Goal: Task Accomplishment & Management: Use online tool/utility

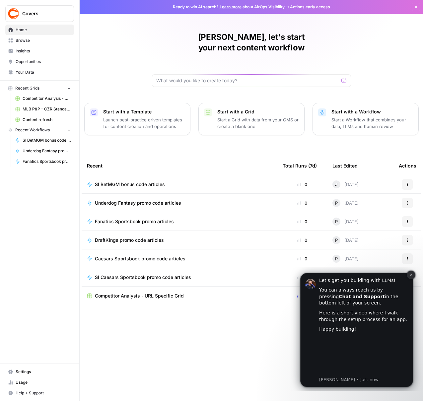
click at [410, 274] on icon "Dismiss notification" at bounding box center [412, 275] width 4 height 4
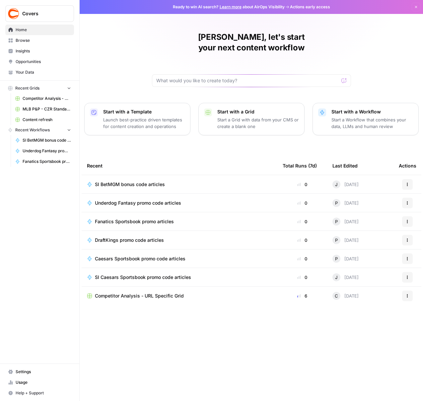
click at [26, 39] on span "Browse" at bounding box center [43, 41] width 55 height 6
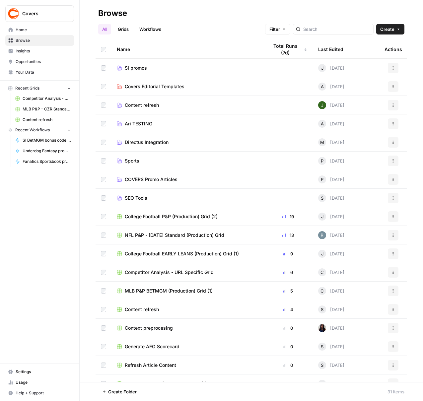
click at [172, 69] on link "SI promos" at bounding box center [187, 68] width 141 height 7
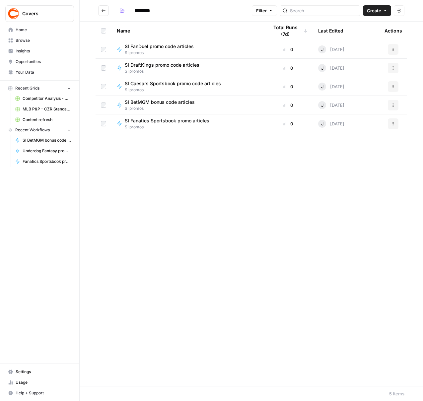
click at [209, 53] on div "SI FanDuel promo code articles SI promos" at bounding box center [187, 49] width 141 height 13
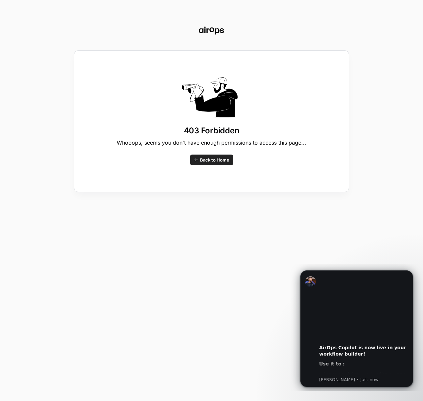
click at [208, 161] on span "Back to Home" at bounding box center [214, 160] width 29 height 7
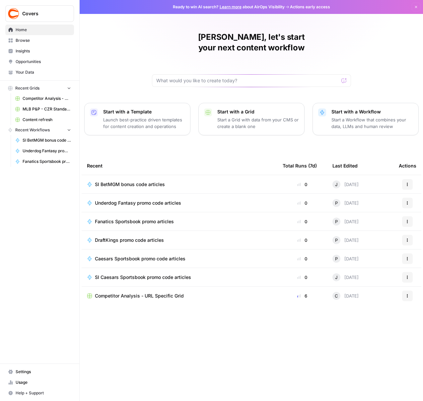
click at [24, 40] on span "Browse" at bounding box center [43, 41] width 55 height 6
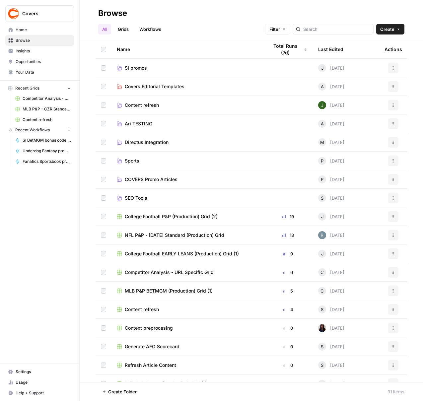
click at [174, 67] on link "SI promos" at bounding box center [187, 68] width 141 height 7
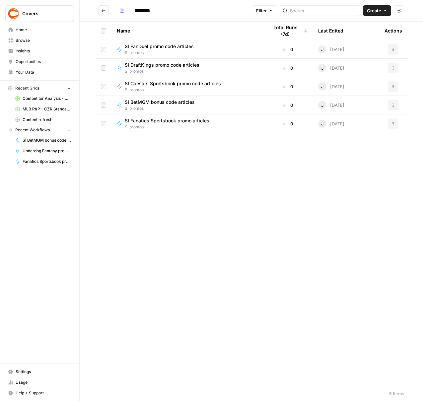
click at [202, 47] on div "SI FanDuel promo code articles SI promos" at bounding box center [187, 49] width 141 height 13
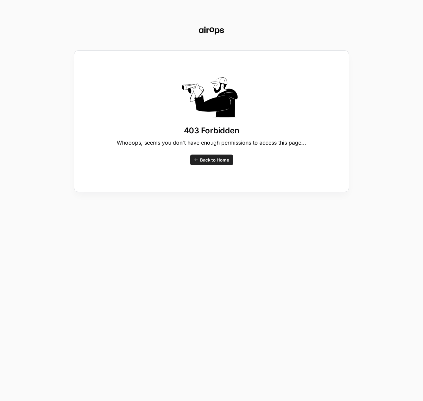
click at [222, 161] on span "Back to Home" at bounding box center [214, 160] width 29 height 7
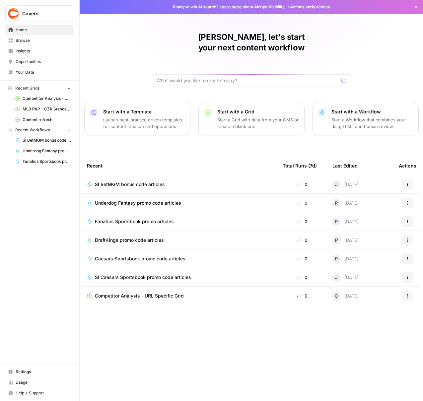
click at [26, 40] on span "Browse" at bounding box center [43, 41] width 55 height 6
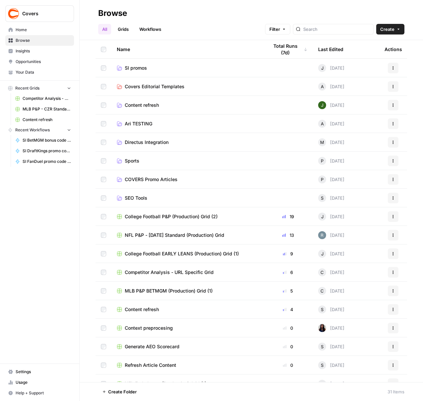
click at [199, 71] on link "SI promos" at bounding box center [187, 68] width 141 height 7
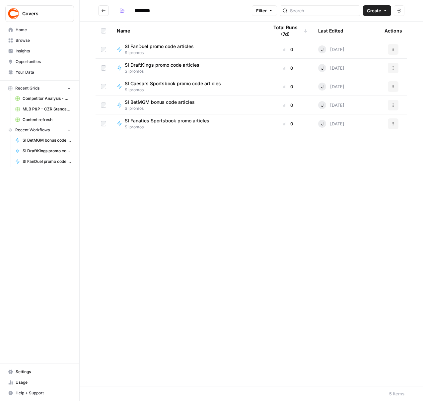
click at [157, 50] on span "SI promos" at bounding box center [162, 53] width 74 height 6
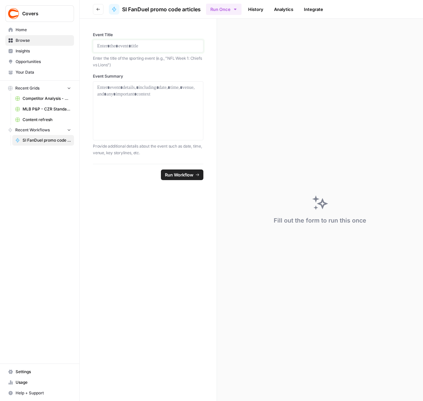
click at [112, 46] on p at bounding box center [148, 46] width 102 height 7
click at [111, 89] on p at bounding box center [148, 87] width 102 height 7
click at [105, 46] on p "*" at bounding box center [148, 46] width 102 height 7
click at [238, 10] on icon "button" at bounding box center [235, 9] width 5 height 5
click at [263, 125] on div "Fill out the form to run this once" at bounding box center [320, 210] width 206 height 383
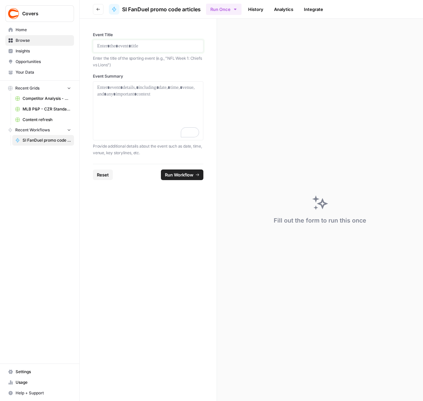
click at [136, 45] on p at bounding box center [148, 46] width 102 height 7
click at [116, 92] on div "To enrich screen reader interactions, please activate Accessibility in Grammarl…" at bounding box center [148, 110] width 102 height 53
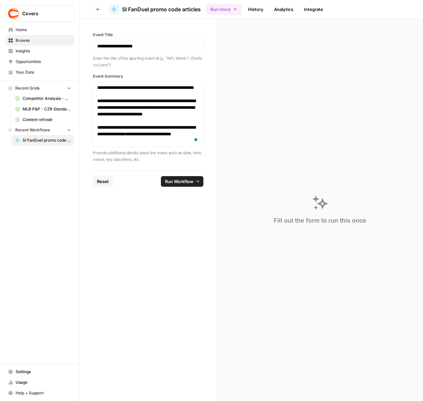
click at [176, 183] on span "Run Workflow" at bounding box center [179, 181] width 29 height 7
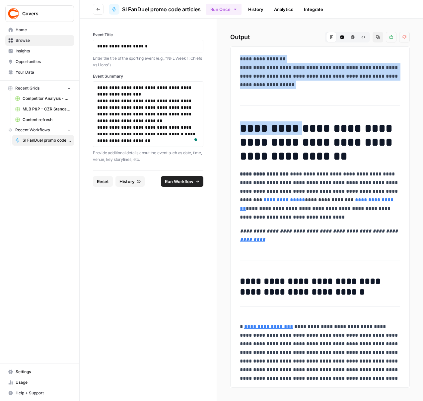
drag, startPoint x: 240, startPoint y: 58, endPoint x: 299, endPoint y: 135, distance: 97.3
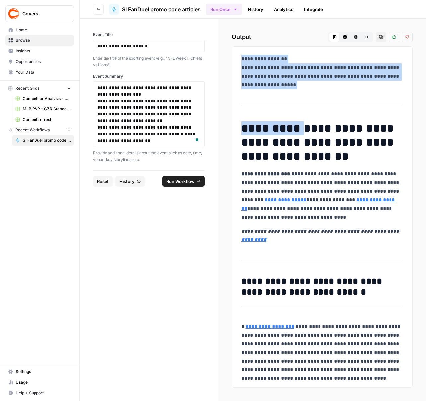
drag, startPoint x: 304, startPoint y: 79, endPoint x: 275, endPoint y: 71, distance: 30.3
click at [304, 79] on p "**********" at bounding box center [322, 72] width 162 height 35
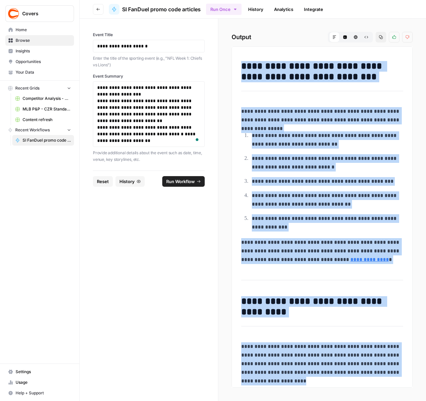
scroll to position [582, 0]
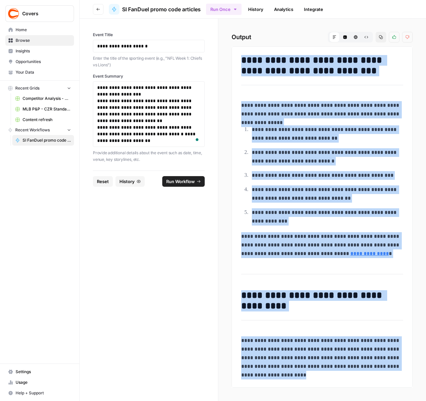
drag, startPoint x: 239, startPoint y: 56, endPoint x: 322, endPoint y: 382, distance: 335.7
click at [323, 383] on div "**********" at bounding box center [322, 217] width 181 height 342
copy div "**********"
